Goal: Find specific page/section: Find specific page/section

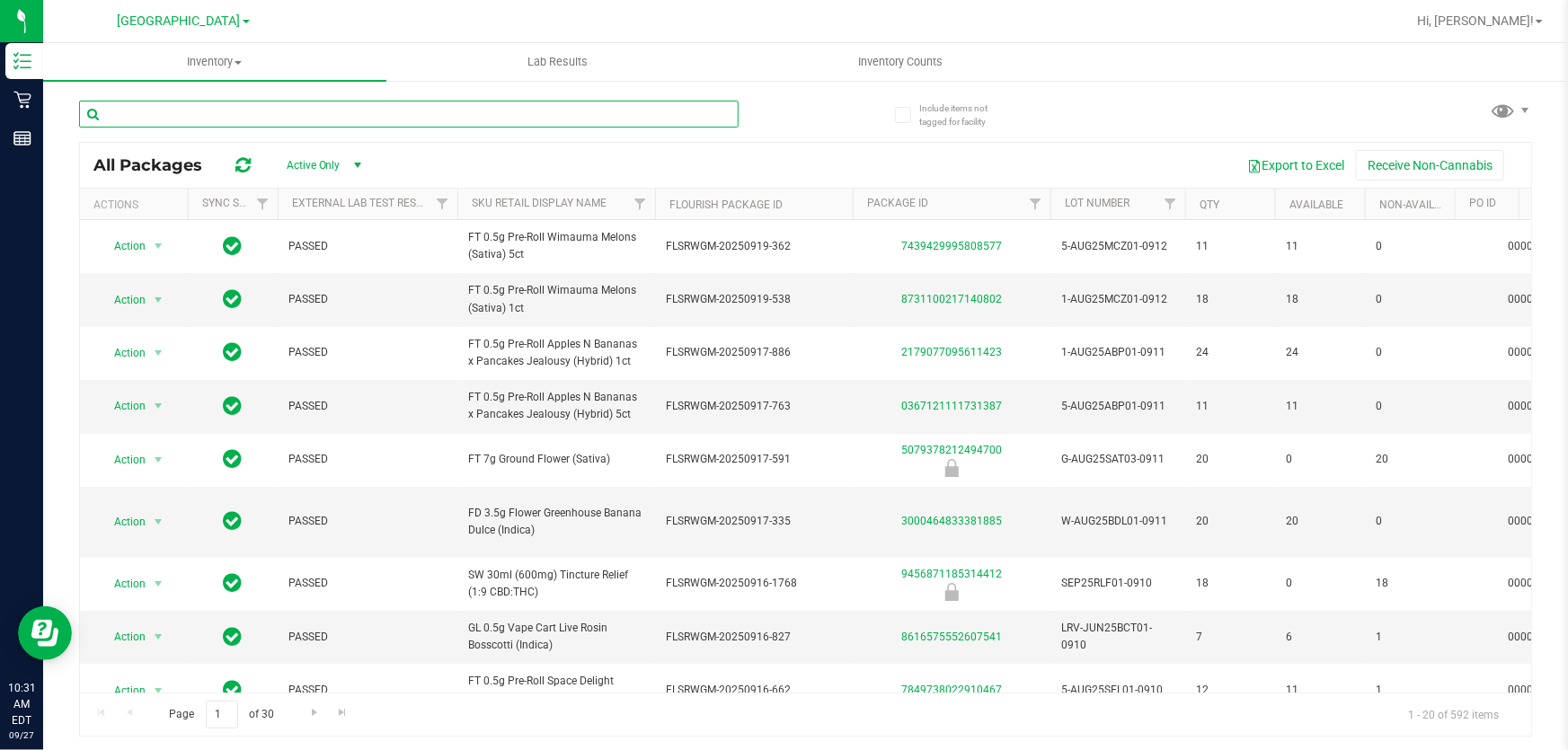
click at [322, 117] on input "text" at bounding box center [409, 113] width 660 height 27
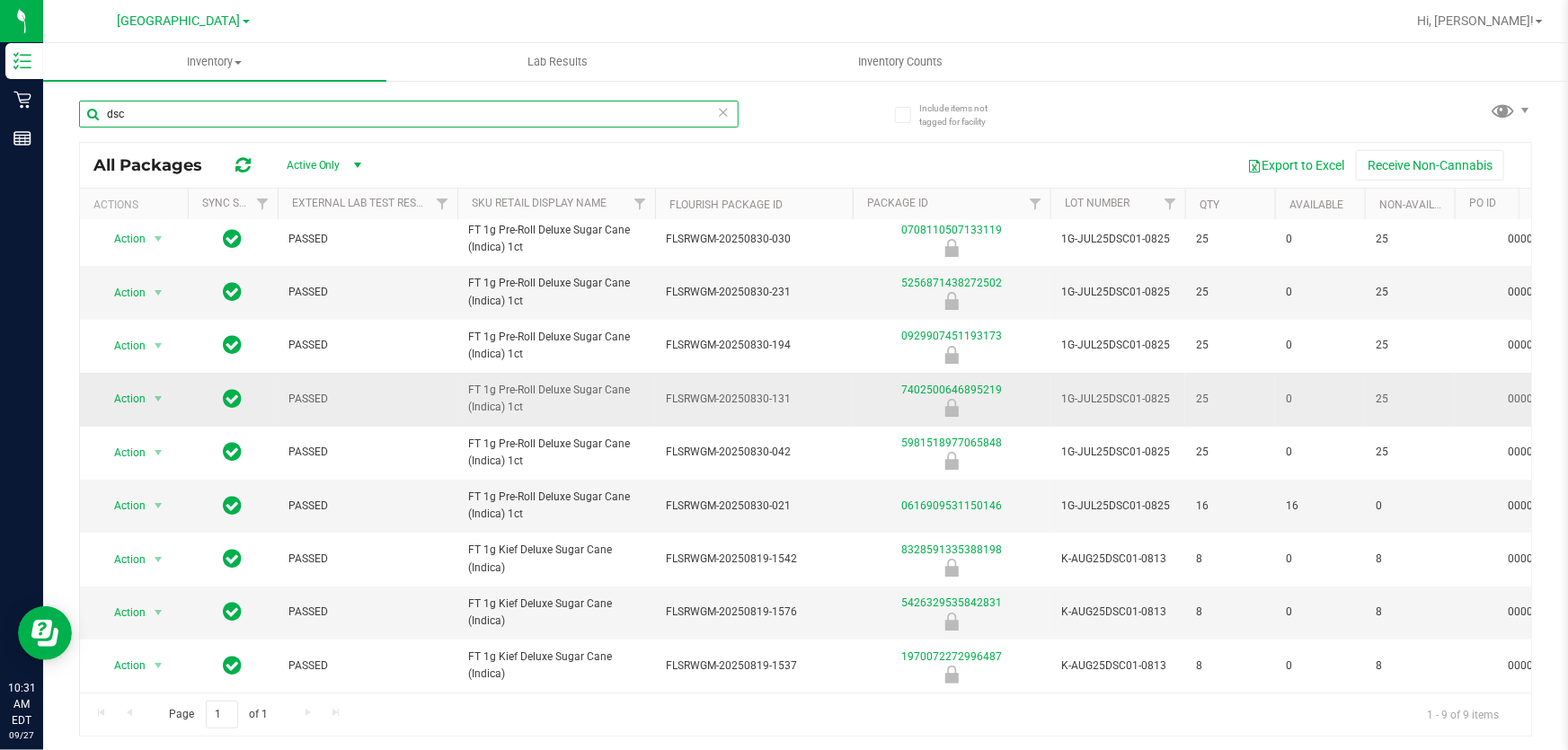
scroll to position [18, 0]
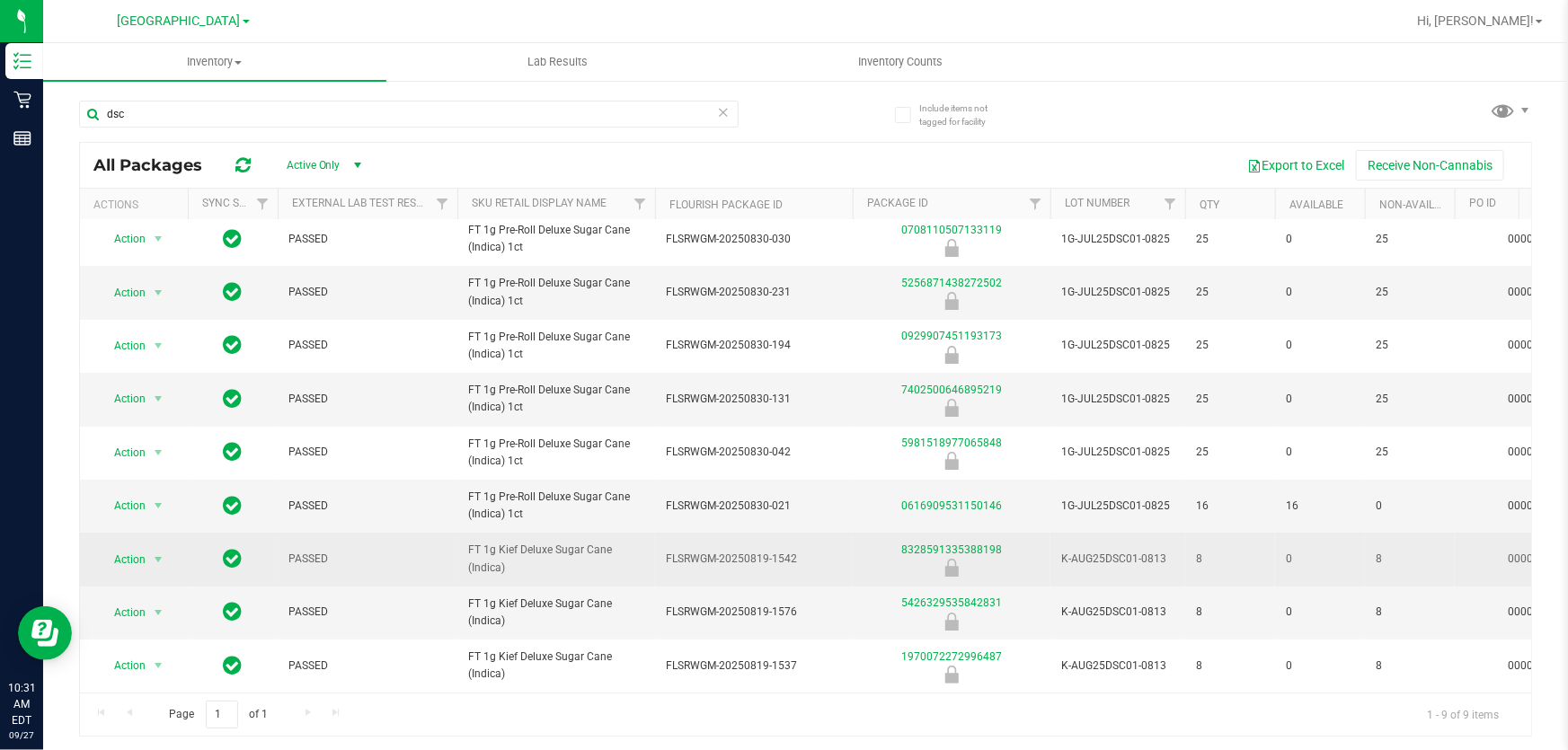
click at [548, 542] on span "FT 1g Kief Deluxe Sugar Cane (Indica)" at bounding box center [556, 559] width 177 height 34
copy tr "FT 1g Kief Deluxe Sugar Cane (Indica)"
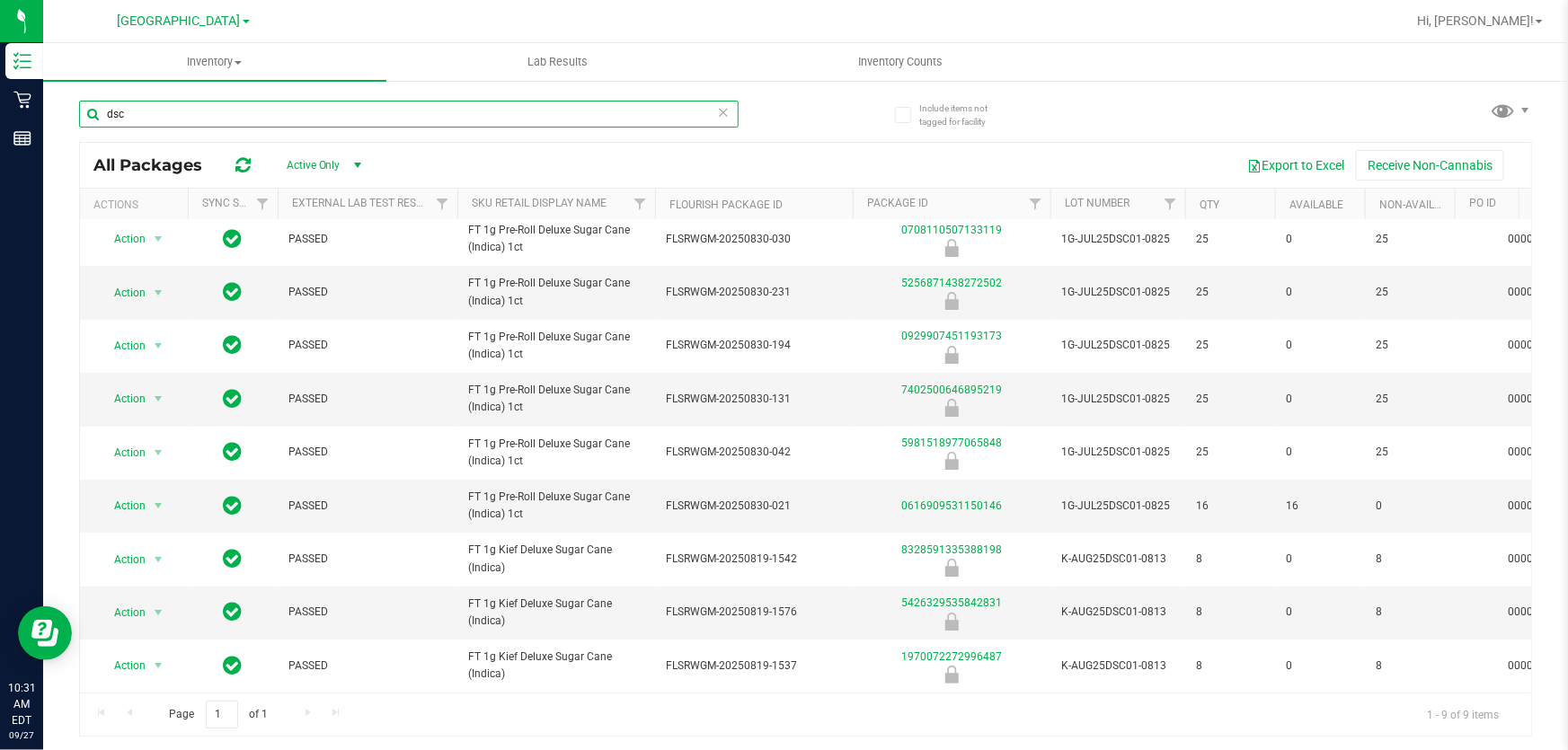
click at [325, 119] on input "dsc" at bounding box center [409, 113] width 660 height 27
paste input "FT 1g Kief Deluxe Sugar Cane (Indica)"
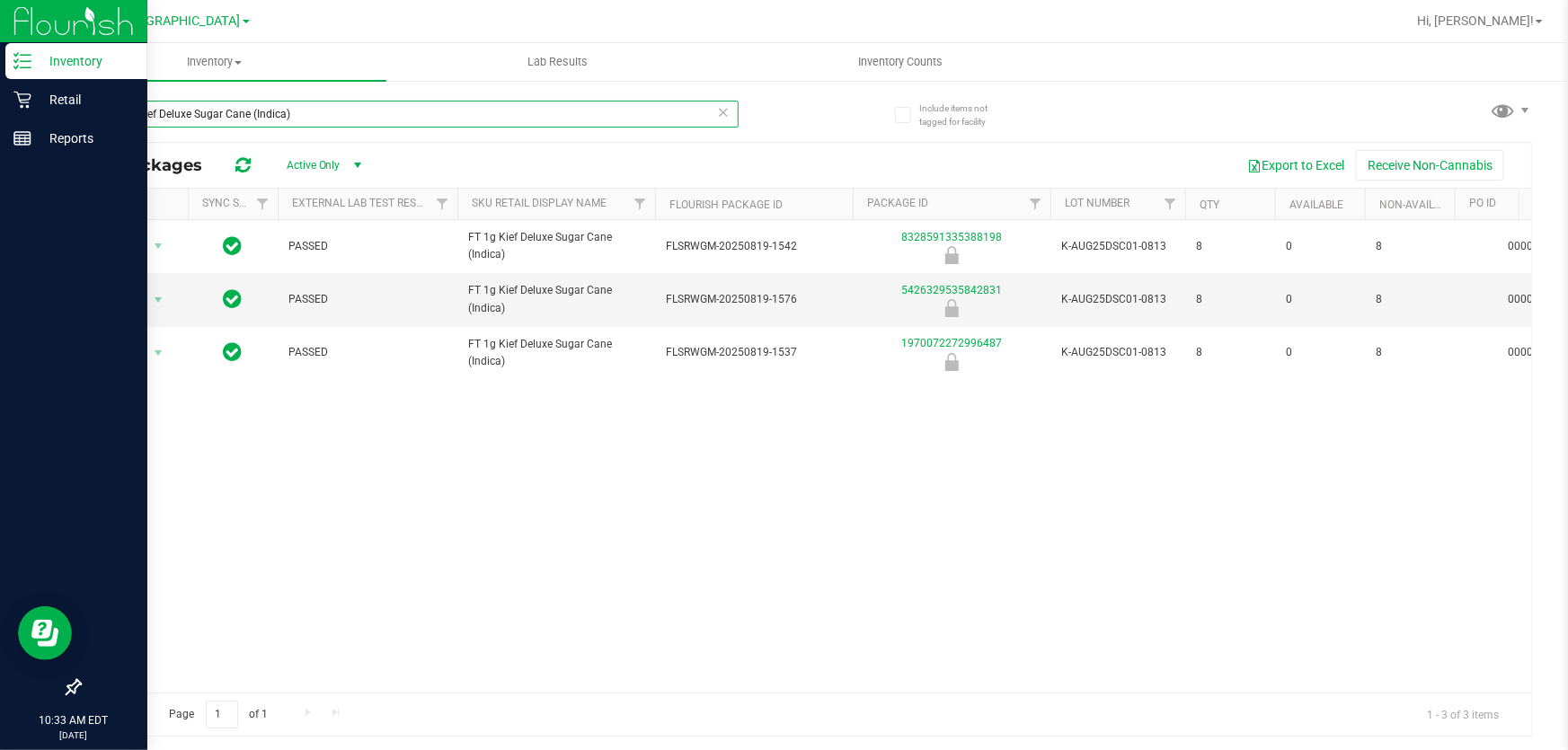
type input "FT 1g Kief Deluxe Sugar Cane (Indica)"
